Goal: Transaction & Acquisition: Obtain resource

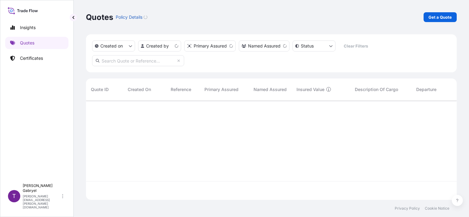
scroll to position [98, 366]
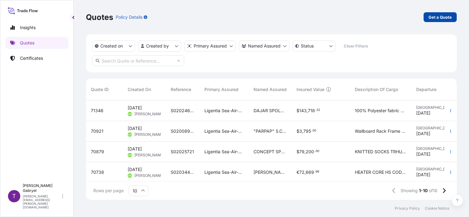
click at [441, 17] on p "Get a Quote" at bounding box center [439, 17] width 23 height 6
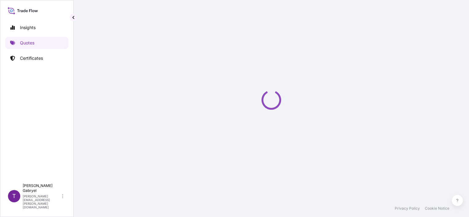
select select "Sea"
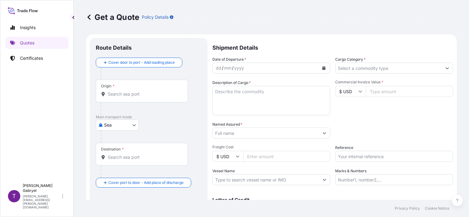
scroll to position [10, 0]
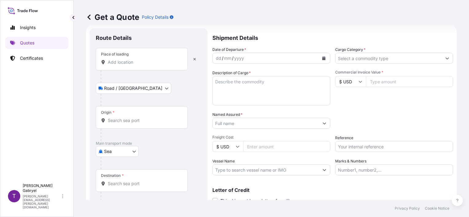
click at [133, 62] on input "Place of loading" at bounding box center [144, 62] width 72 height 6
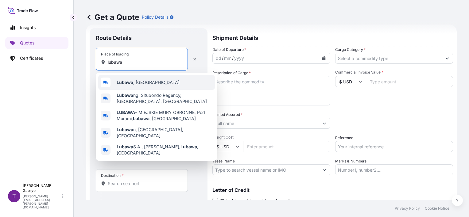
click at [125, 84] on b "Lubawa" at bounding box center [125, 82] width 17 height 5
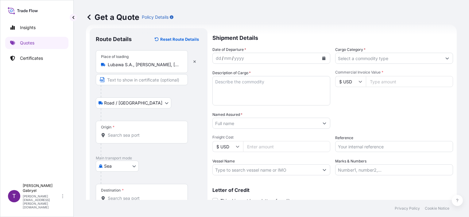
click at [151, 68] on div "Place of loading Lubawa S.A., [PERSON_NAME], [GEOGRAPHIC_DATA], [GEOGRAPHIC_DAT…" at bounding box center [142, 61] width 92 height 23
click at [151, 68] on input "Lubawa S.A., [PERSON_NAME], [GEOGRAPHIC_DATA], [GEOGRAPHIC_DATA]" at bounding box center [144, 65] width 72 height 6
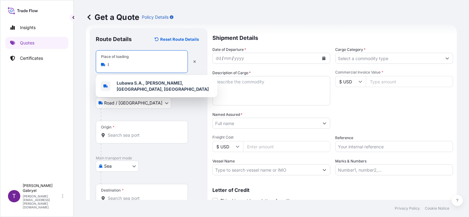
scroll to position [0, 0]
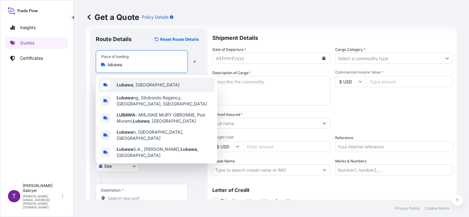
click at [123, 84] on b "Lubawa" at bounding box center [125, 84] width 17 height 5
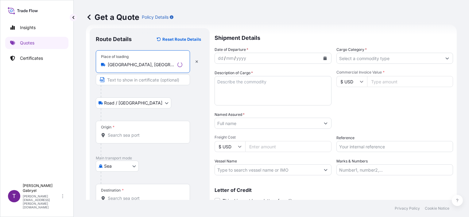
type input "[GEOGRAPHIC_DATA], [GEOGRAPHIC_DATA]"
click at [113, 138] on div "Origin *" at bounding box center [143, 132] width 94 height 23
click at [113, 138] on input "Origin *" at bounding box center [145, 135] width 75 height 6
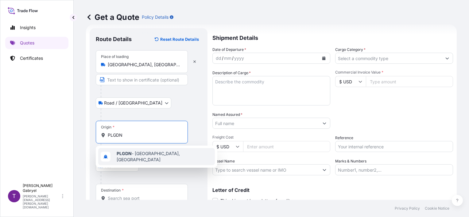
click at [126, 155] on b "PLGDN" at bounding box center [124, 153] width 15 height 5
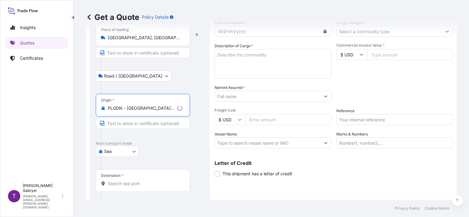
scroll to position [60, 0]
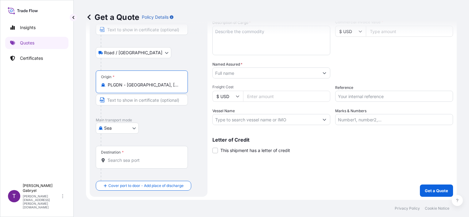
type input "PLGDN - [GEOGRAPHIC_DATA], [GEOGRAPHIC_DATA]"
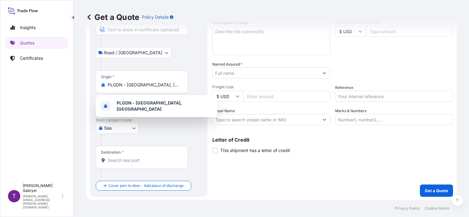
click at [126, 156] on div "Destination *" at bounding box center [142, 157] width 92 height 23
click at [126, 157] on input "Destination *" at bounding box center [144, 160] width 72 height 6
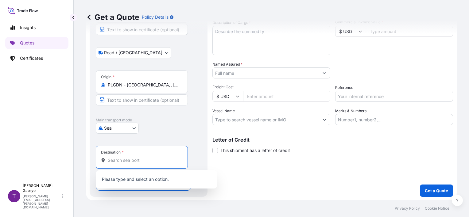
paste input "[PERSON_NAME],"
click at [131, 182] on span "CNYTN - Yantian Pt, [GEOGRAPHIC_DATA]" at bounding box center [159, 180] width 85 height 6
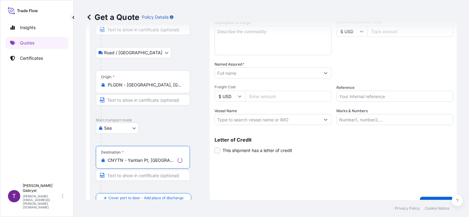
scroll to position [0, 0]
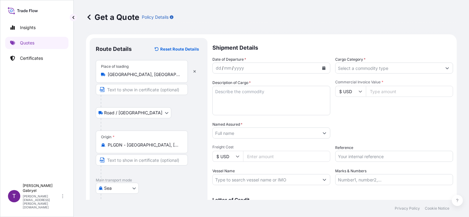
type input "CNYTN - Yantian Pt, [GEOGRAPHIC_DATA]"
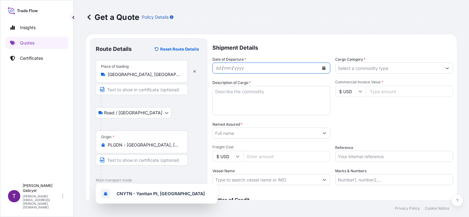
click at [323, 67] on button "Calendar" at bounding box center [324, 68] width 10 height 10
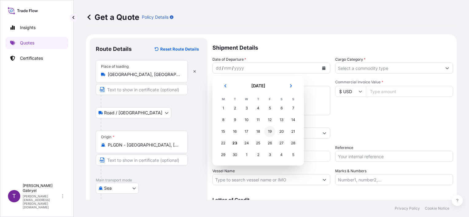
click at [268, 131] on div "19" at bounding box center [269, 131] width 11 height 11
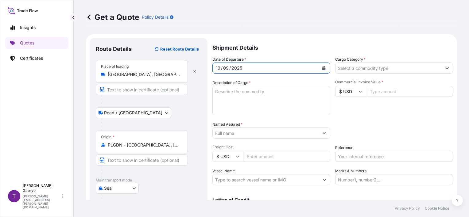
click at [391, 63] on input "Cargo Category *" at bounding box center [388, 68] width 106 height 11
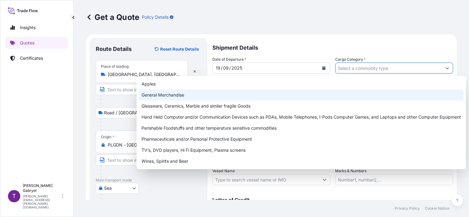
click at [221, 97] on div "General Merchandise" at bounding box center [301, 95] width 324 height 11
type input "General Merchandise"
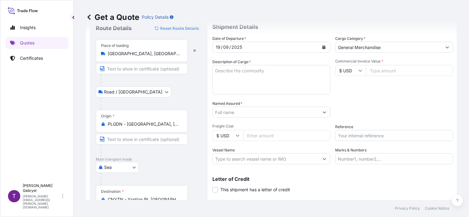
scroll to position [72, 0]
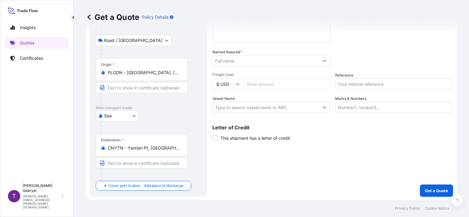
click at [224, 104] on input "Vessel Name" at bounding box center [266, 107] width 106 height 11
paste input "OOCL [GEOGRAPHIC_DATA]"
click at [255, 109] on input "OOCL [GEOGRAPHIC_DATA]" at bounding box center [266, 107] width 106 height 11
paste input "0VALME1MA"
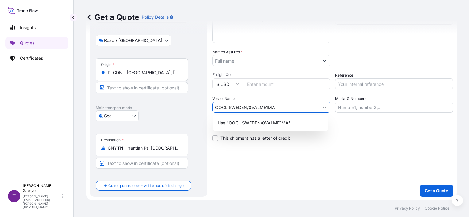
type input "OOCL SWEDEN/0VALME1MA"
click at [372, 149] on div "Shipment Details Date of Departure * [DATE] Cargo Category * General Merchandis…" at bounding box center [332, 81] width 240 height 231
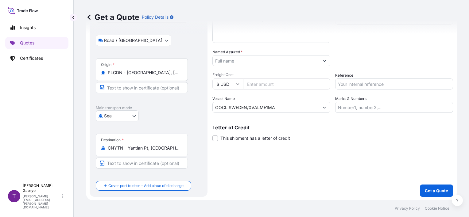
click at [356, 82] on input "Reference" at bounding box center [394, 84] width 118 height 11
paste input "S02054674"
type input "S02054674"
click at [370, 60] on div "Packing Category Type to search a container mode Please select a primary mode o…" at bounding box center [394, 57] width 118 height 17
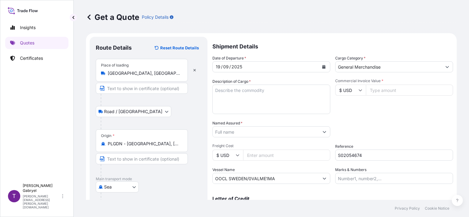
scroll to position [0, 0]
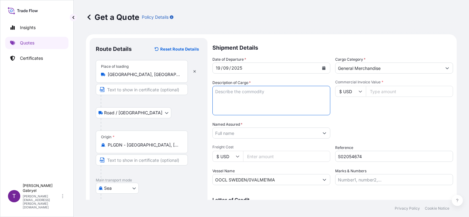
click at [245, 95] on textarea "Description of Cargo *" at bounding box center [271, 100] width 118 height 29
paste textarea "UNEDGED BEECH TIMBER"
click at [305, 94] on textarea "UNEDGED BEECH TIMBER" at bounding box center [271, 100] width 118 height 29
click at [247, 111] on textarea "UNEDGED BEECH TIMBER" at bounding box center [271, 100] width 118 height 29
click at [246, 105] on textarea "UNEDGED BEECH TIMBER" at bounding box center [271, 100] width 118 height 29
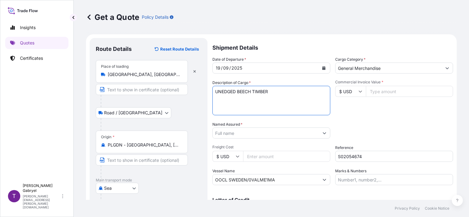
paste textarea "TGHU6388499"
drag, startPoint x: 277, startPoint y: 94, endPoint x: 197, endPoint y: 94, distance: 80.0
click at [186, 95] on form "Route Details Reset Route Details Place of loading [GEOGRAPHIC_DATA], [GEOGRAPH…" at bounding box center [271, 153] width 370 height 239
click at [269, 103] on textarea "UNEDGED BEECH TIMBER TGHU6388499" at bounding box center [271, 100] width 118 height 29
click at [266, 113] on textarea "UNEDGED BEECH TIMBER TGHU6388499" at bounding box center [271, 100] width 118 height 29
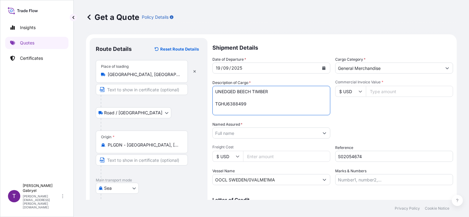
paste textarea "14 PACKAGES GROSS WEIGHT: 22820 KG / 24.596 MTQ MAGU5758195 16 PACKAGES GROSS W…"
type textarea "UNEDGED BEECH TIMBER TGHU6388499 14 PACKAGES GROSS WEIGHT: 22820 KG / 24.596 MT…"
click at [339, 92] on input "$ USD" at bounding box center [350, 91] width 31 height 11
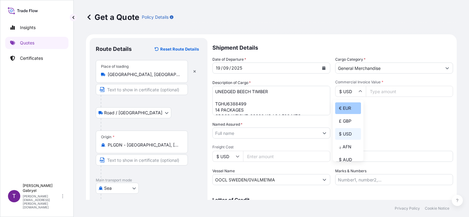
click at [344, 106] on div "€ EUR" at bounding box center [348, 108] width 26 height 12
type input "€ EUR"
click at [382, 91] on input "Commercial Invoice Value *" at bounding box center [409, 91] width 87 height 11
type input "24752"
type input "24752.14"
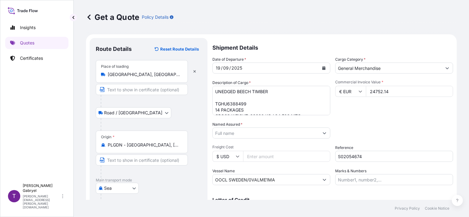
click at [244, 132] on input "Named Assured *" at bounding box center [266, 133] width 106 height 11
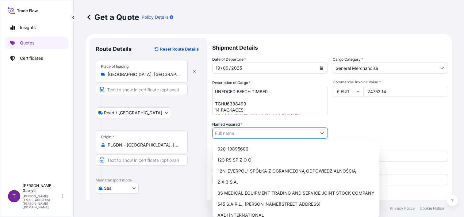
paste input "DONGYING ZHUOLAI WOOD CO.,LTD"
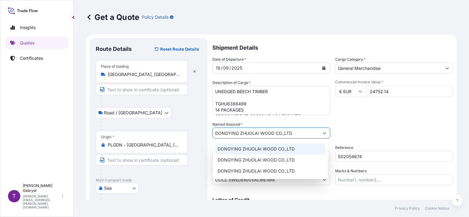
click at [287, 147] on span "DONGYING ZHUOLAI WOOD CO.,LTD" at bounding box center [255, 149] width 77 height 6
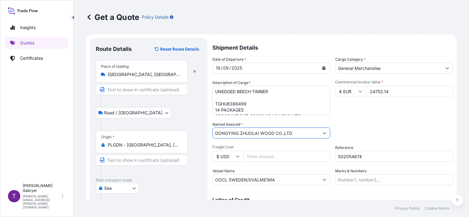
type input "DONGYING ZHUOLAI WOOD CO.,LTD"
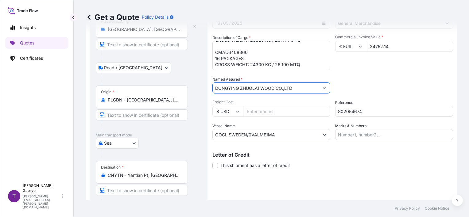
scroll to position [72, 0]
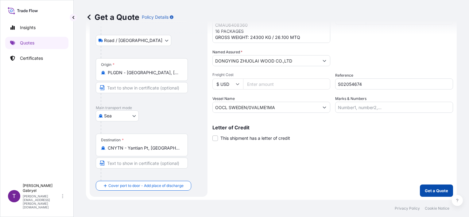
click at [429, 188] on p "Get a Quote" at bounding box center [435, 191] width 23 height 6
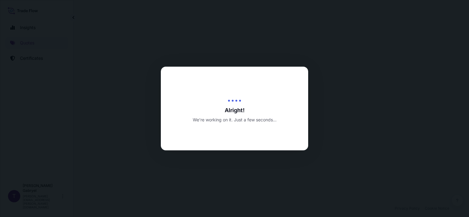
select select "Road / [GEOGRAPHIC_DATA]"
select select "Sea"
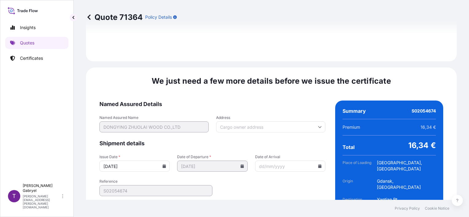
scroll to position [782, 0]
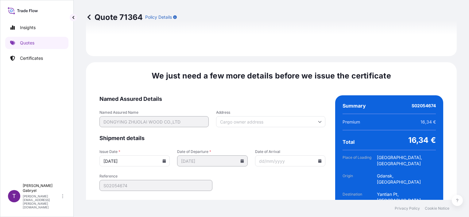
click at [162, 159] on icon at bounding box center [164, 161] width 4 height 4
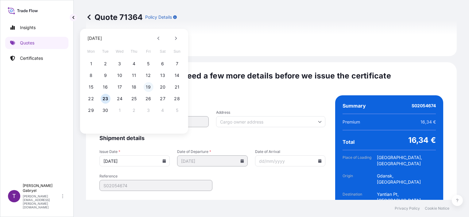
click at [151, 87] on button "19" at bounding box center [148, 87] width 10 height 10
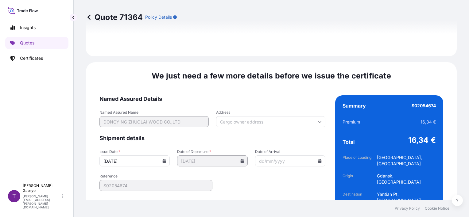
type input "[DATE]"
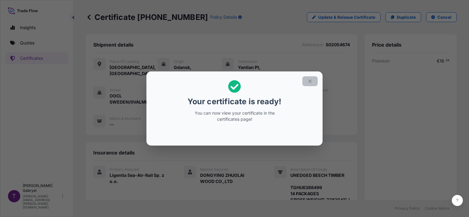
click at [305, 81] on button "button" at bounding box center [309, 81] width 15 height 10
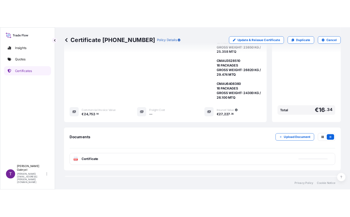
scroll to position [245, 0]
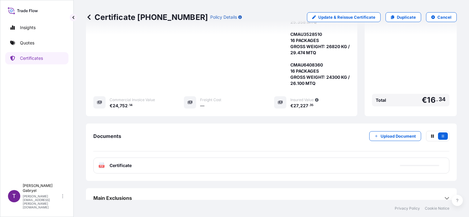
click at [138, 159] on div "PDF Certificate" at bounding box center [271, 166] width 356 height 16
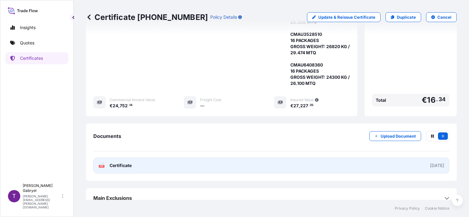
click at [136, 158] on link "PDF Certificate [DATE]" at bounding box center [271, 166] width 356 height 16
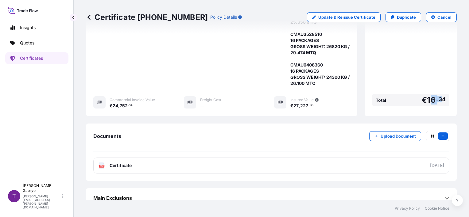
drag, startPoint x: 439, startPoint y: 95, endPoint x: 425, endPoint y: 94, distance: 13.8
click at [425, 96] on span "€ 16 . 34" at bounding box center [433, 100] width 24 height 8
click at [422, 96] on span "€ 16 . 34" at bounding box center [433, 100] width 24 height 8
copy span "16 . 34"
